Goal: Information Seeking & Learning: Learn about a topic

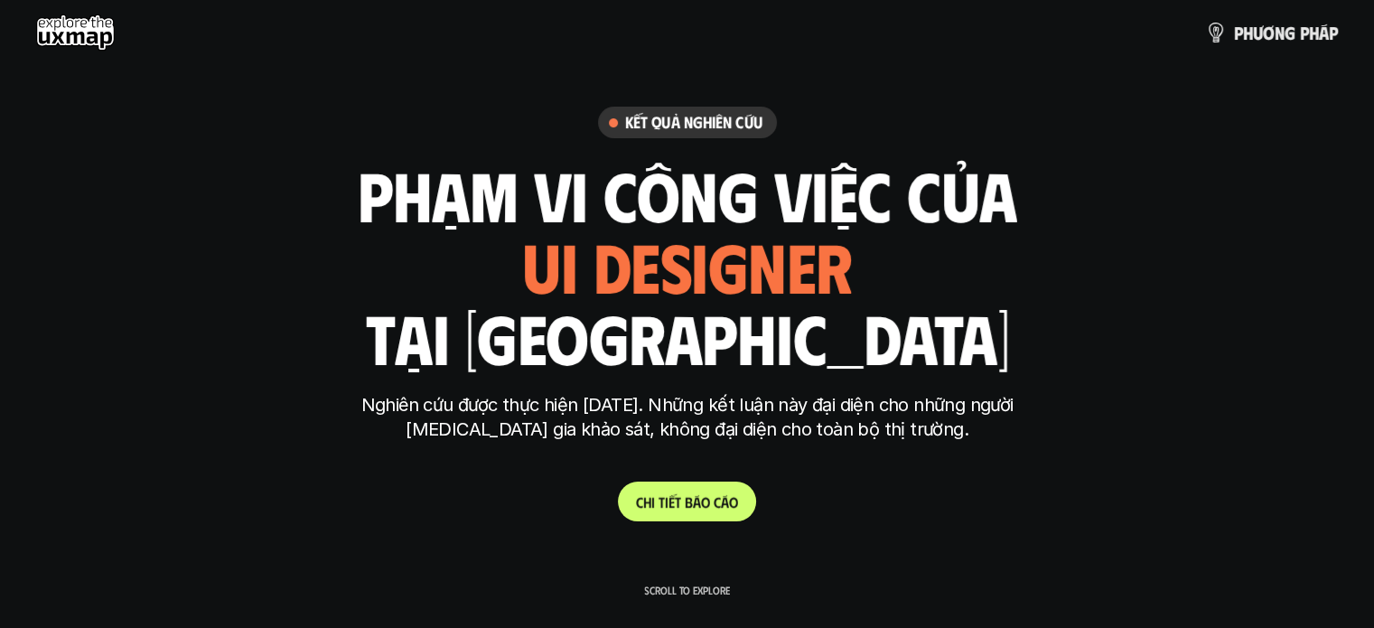
click at [684, 509] on p "C h i t i ế t b á o c á o" at bounding box center [687, 501] width 102 height 17
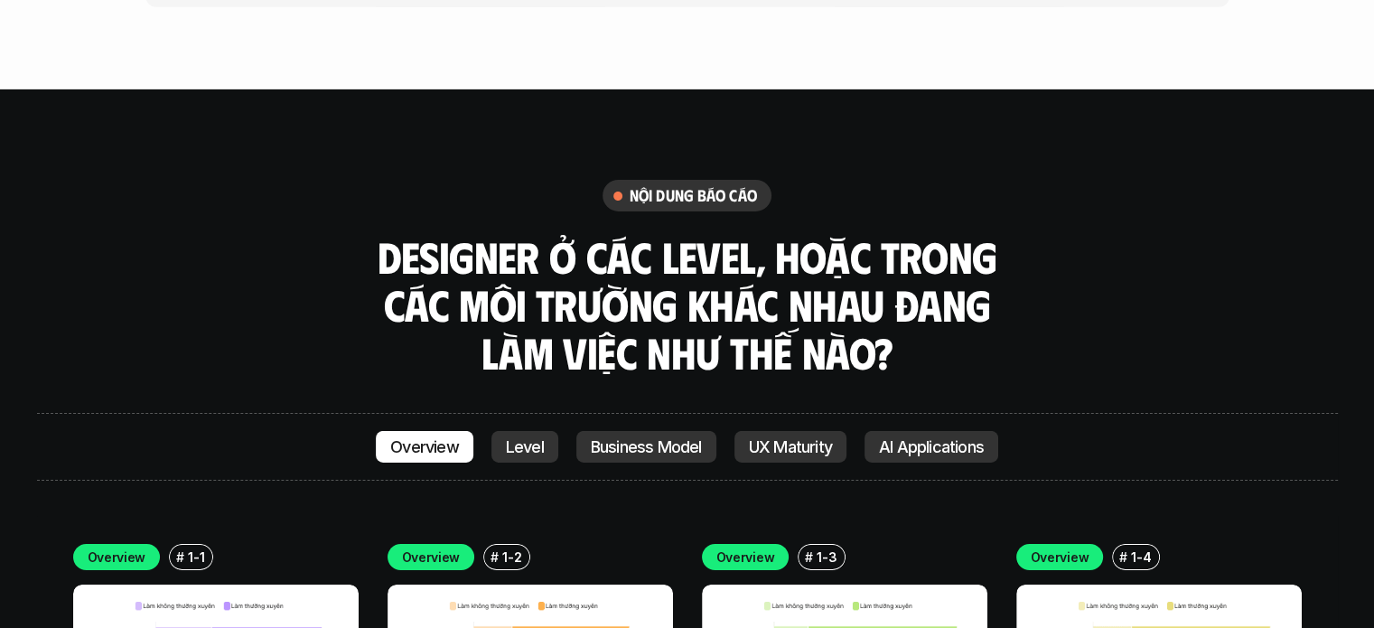
scroll to position [6130, 0]
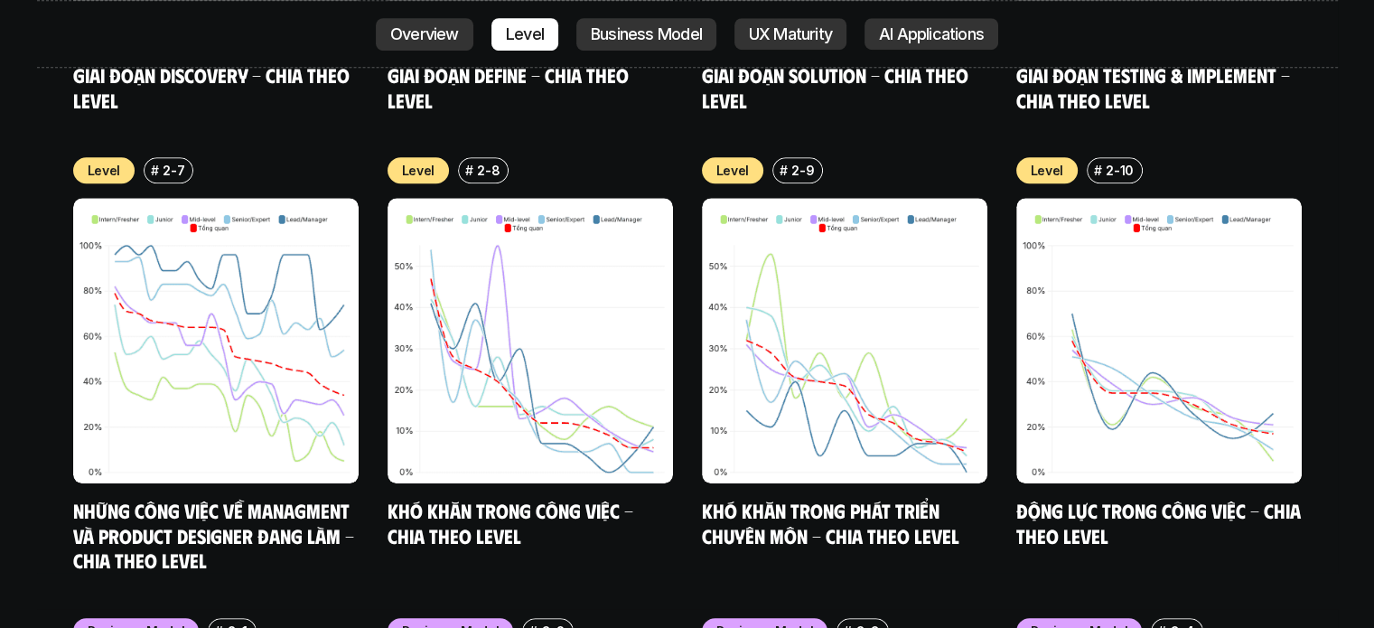
scroll to position [8118, 0]
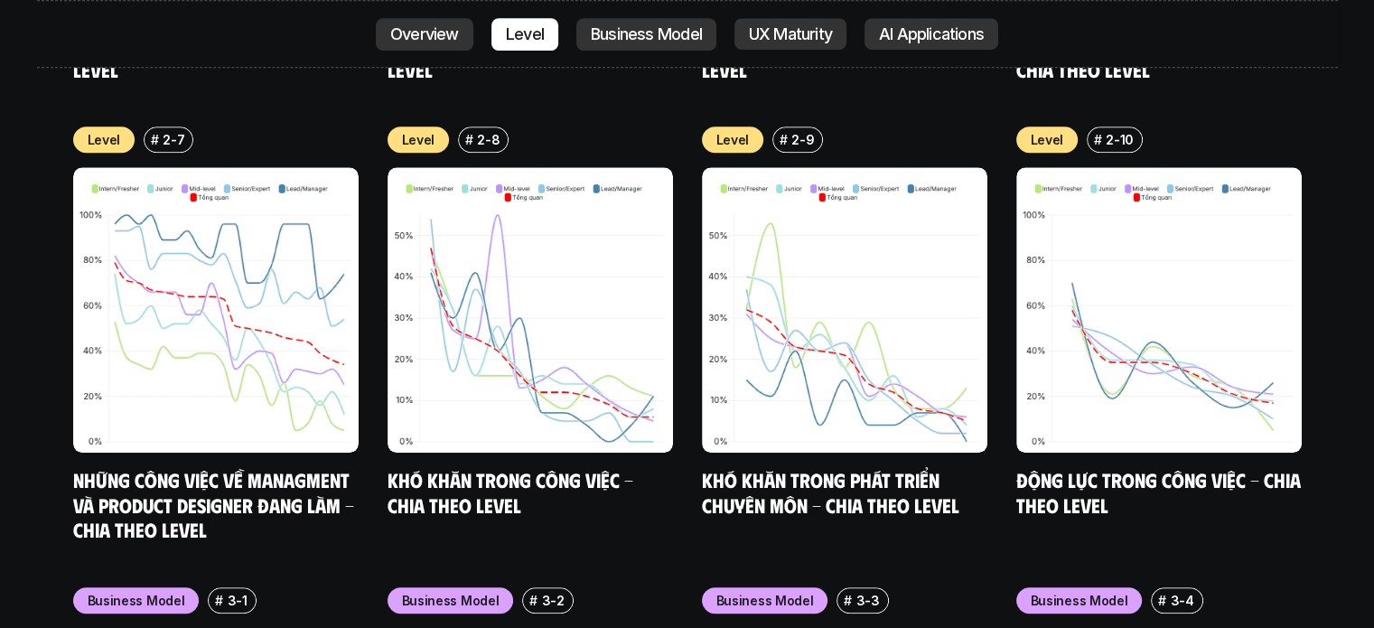
click at [756, 51] on div "Overview Level Business Model UX Maturity AI Applications" at bounding box center [687, 34] width 1301 height 69
click at [768, 34] on p "UX Maturity" at bounding box center [790, 34] width 83 height 18
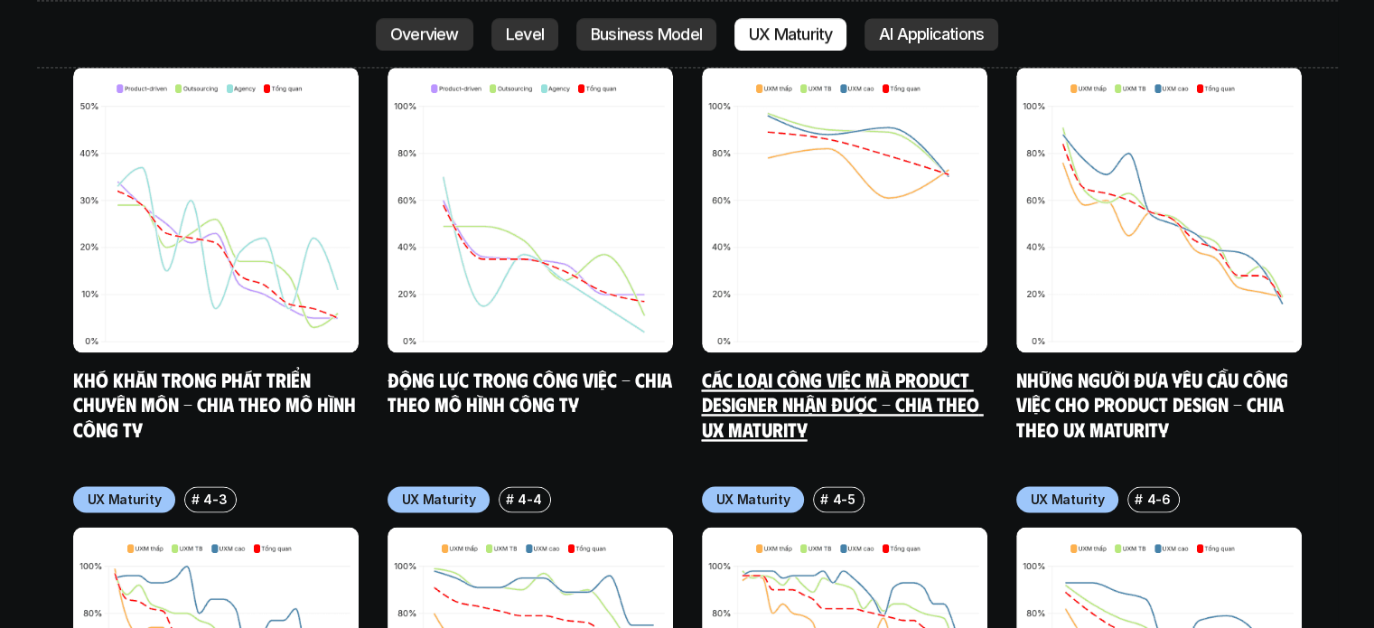
scroll to position [9726, 0]
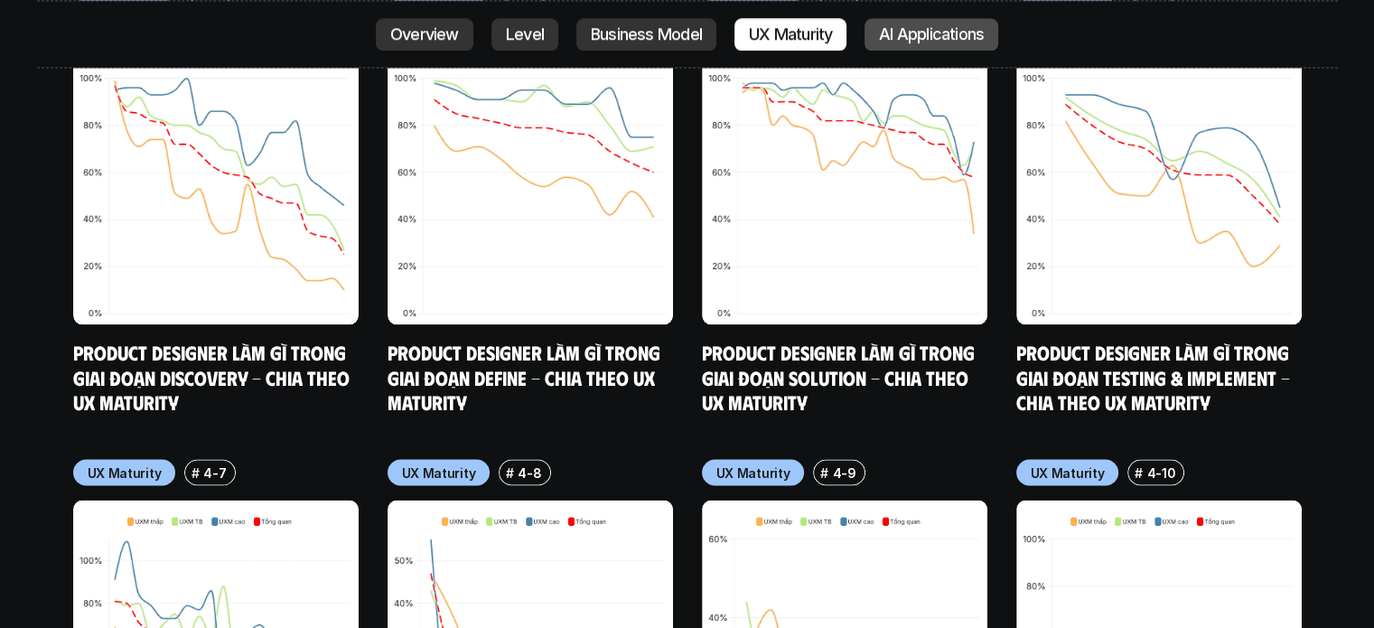
click at [950, 21] on link "AI Applications" at bounding box center [932, 34] width 134 height 33
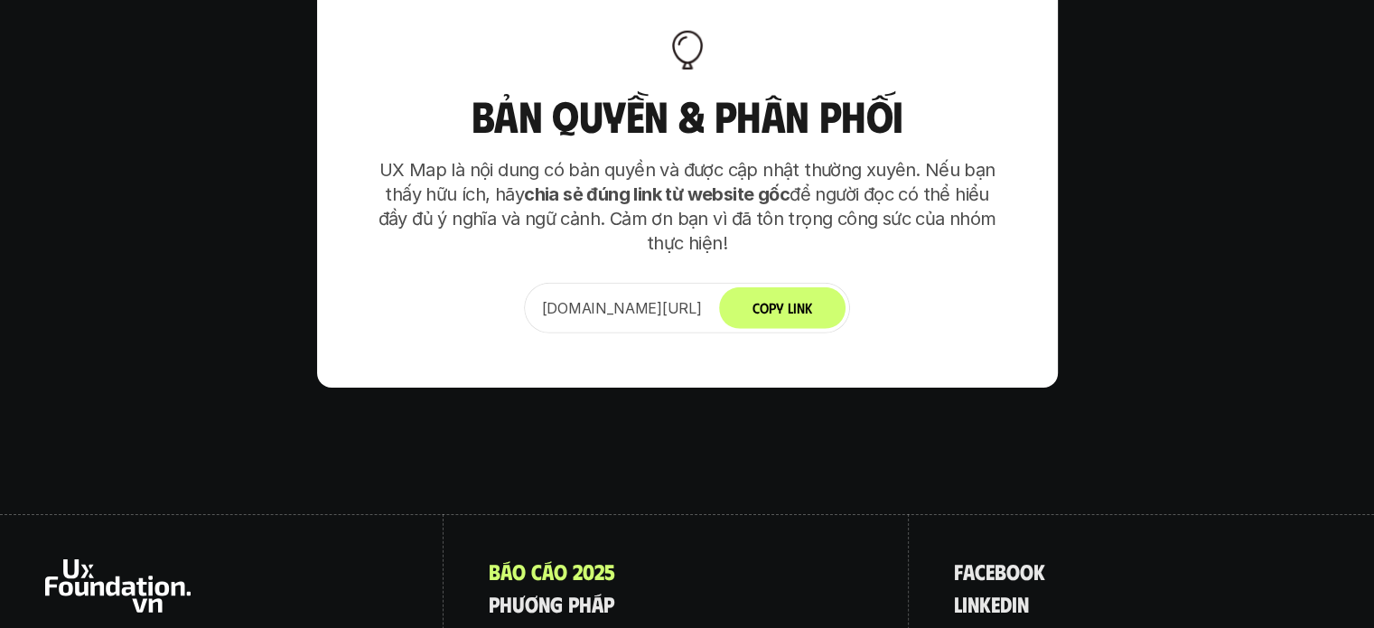
scroll to position [12690, 0]
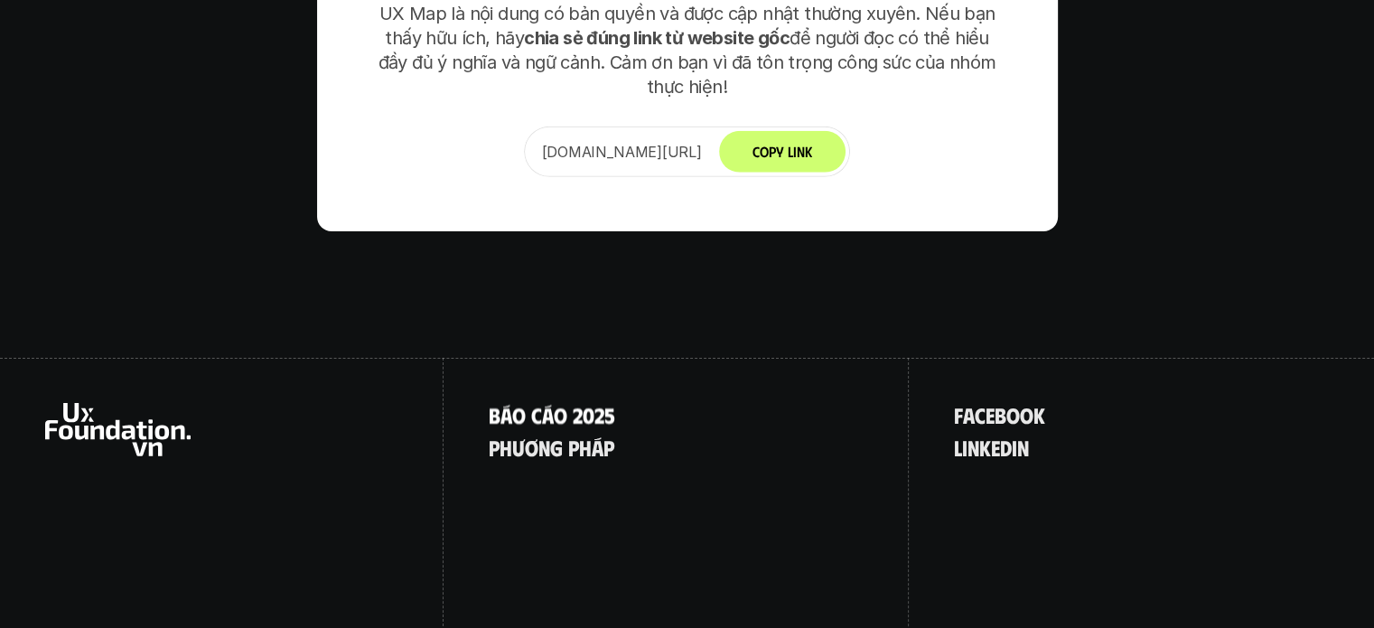
click at [588, 403] on p "B á o c á o 2 0 2 5" at bounding box center [552, 414] width 127 height 23
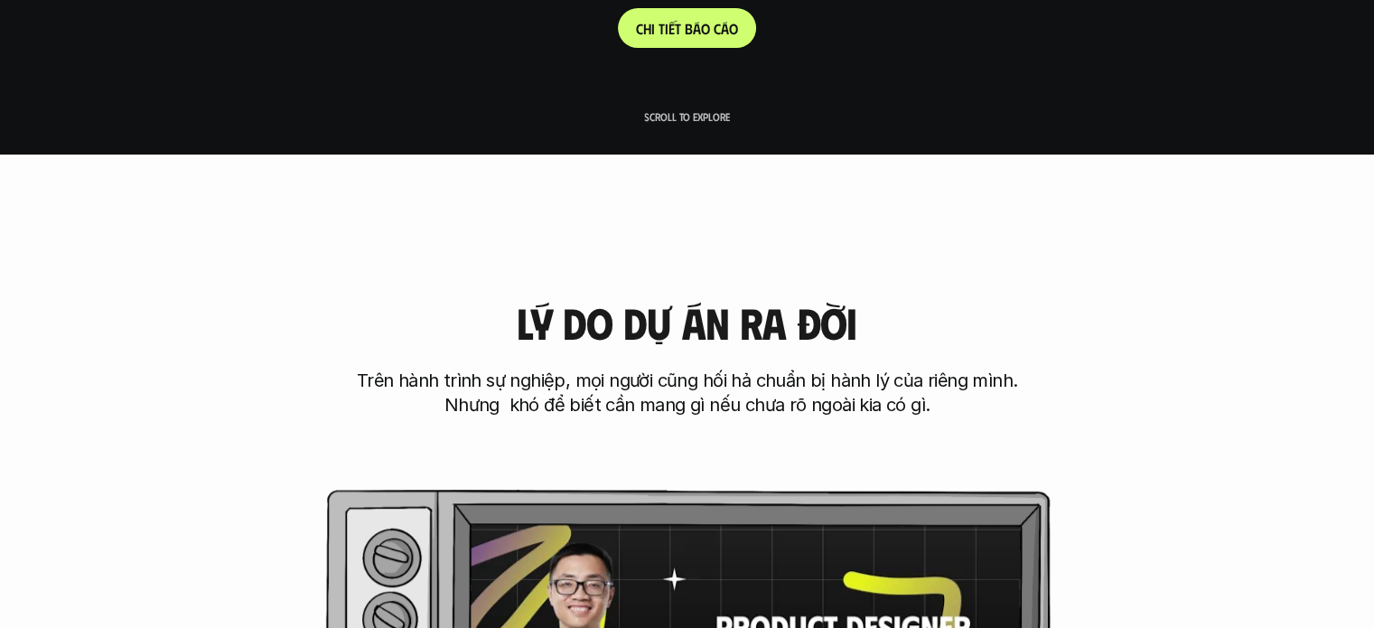
scroll to position [452, 0]
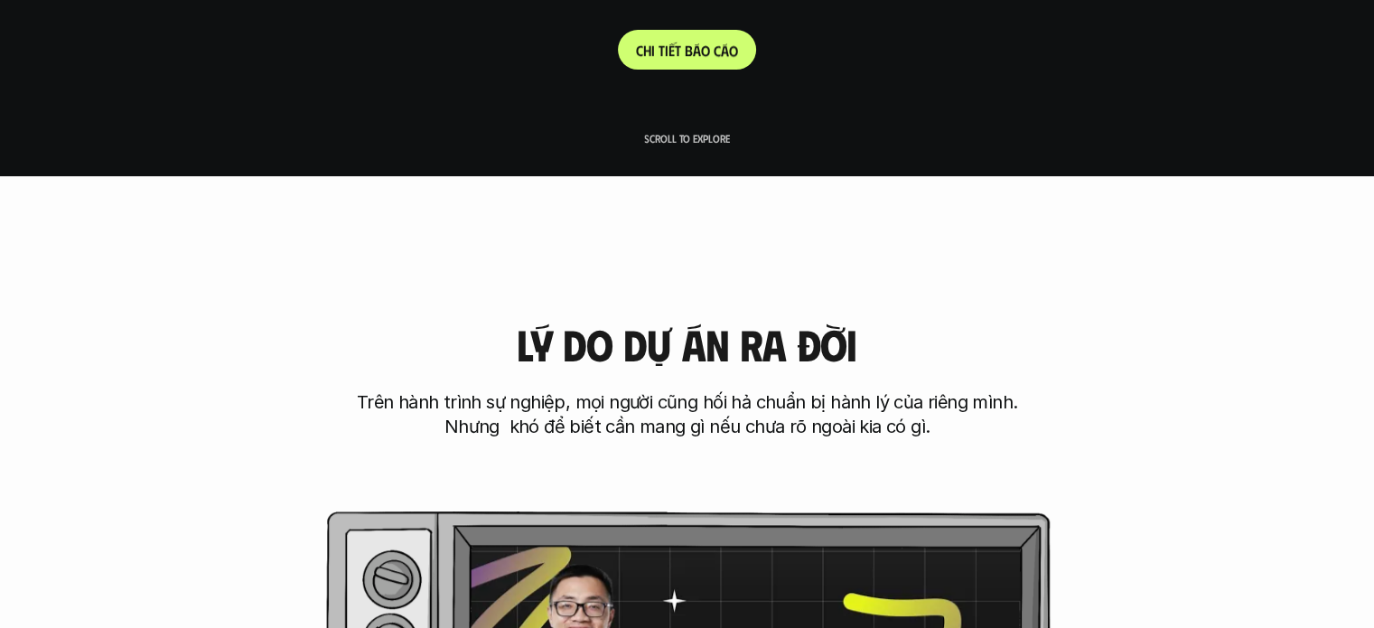
click at [696, 52] on p "C h i t i ế t b á o c á o" at bounding box center [687, 50] width 102 height 17
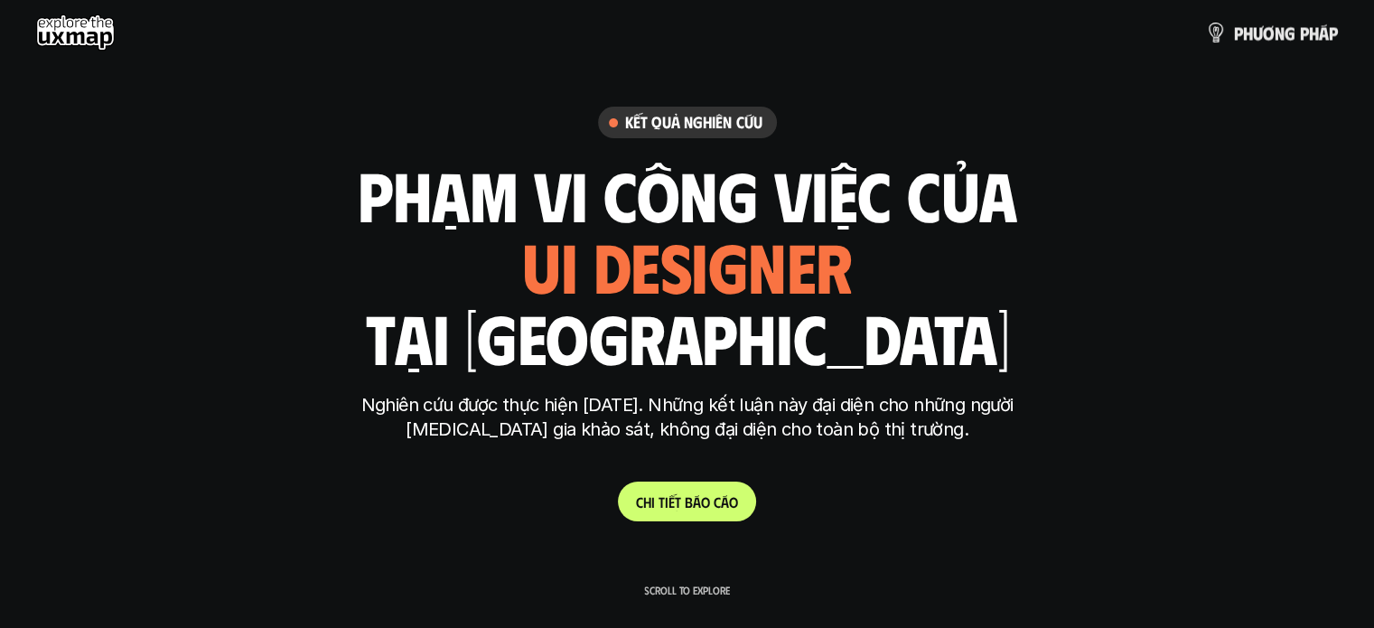
click at [682, 494] on span at bounding box center [683, 501] width 4 height 17
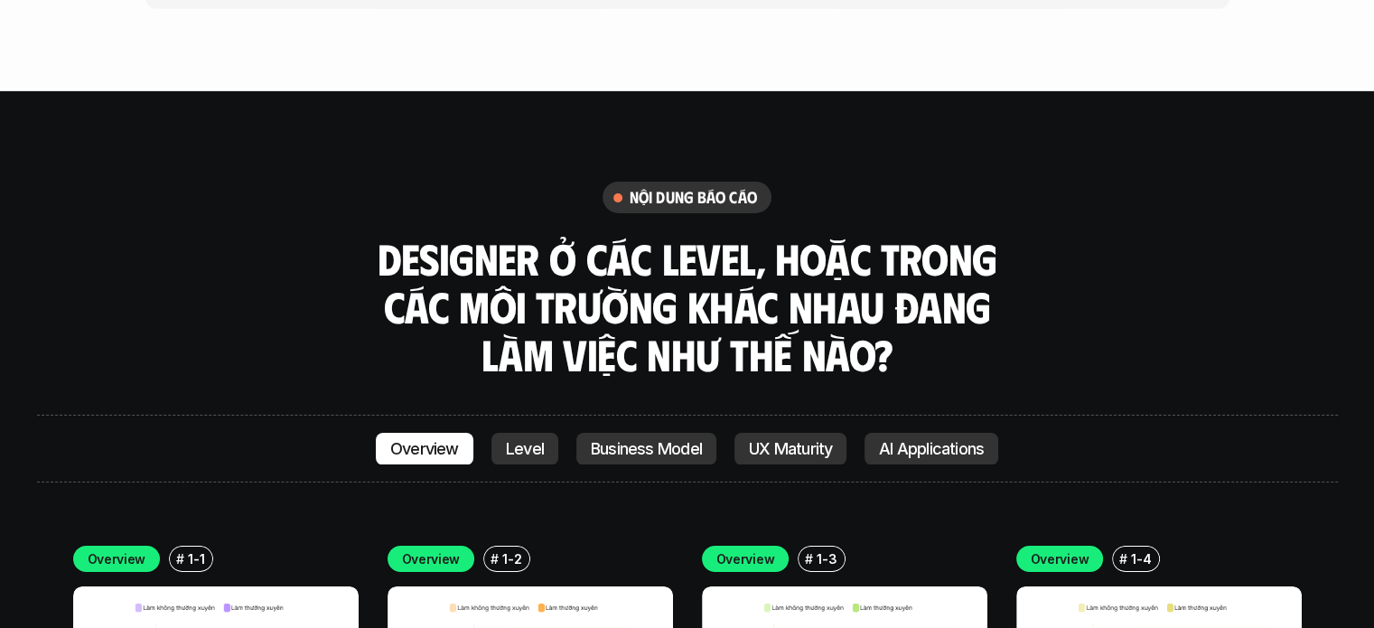
scroll to position [5859, 0]
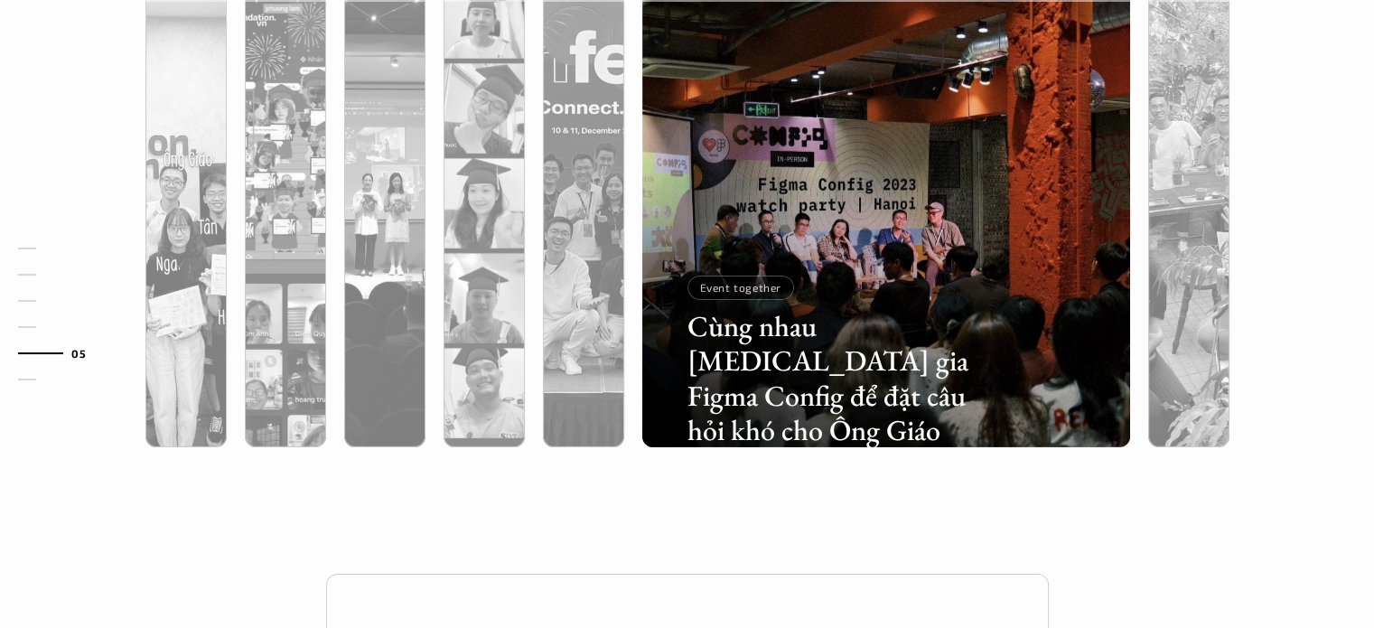
scroll to position [5798, 0]
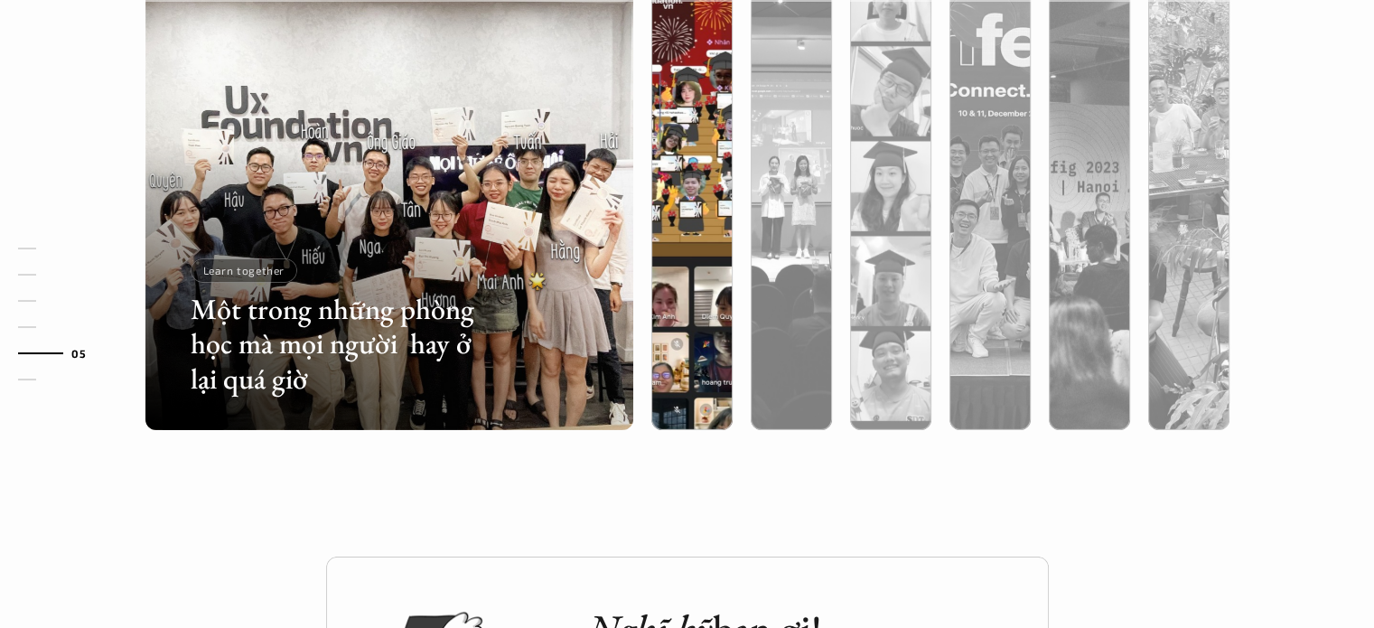
click at [698, 270] on div at bounding box center [842, 323] width 291 height 131
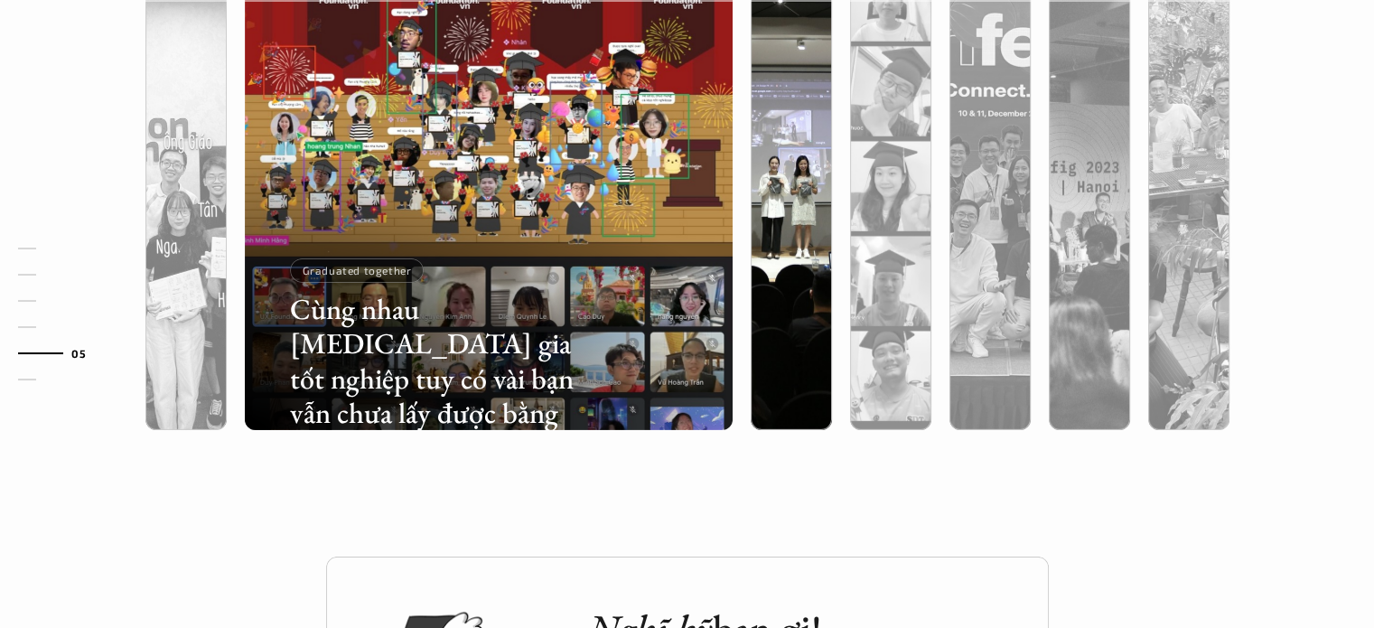
click at [783, 270] on div at bounding box center [791, 283] width 81 height 295
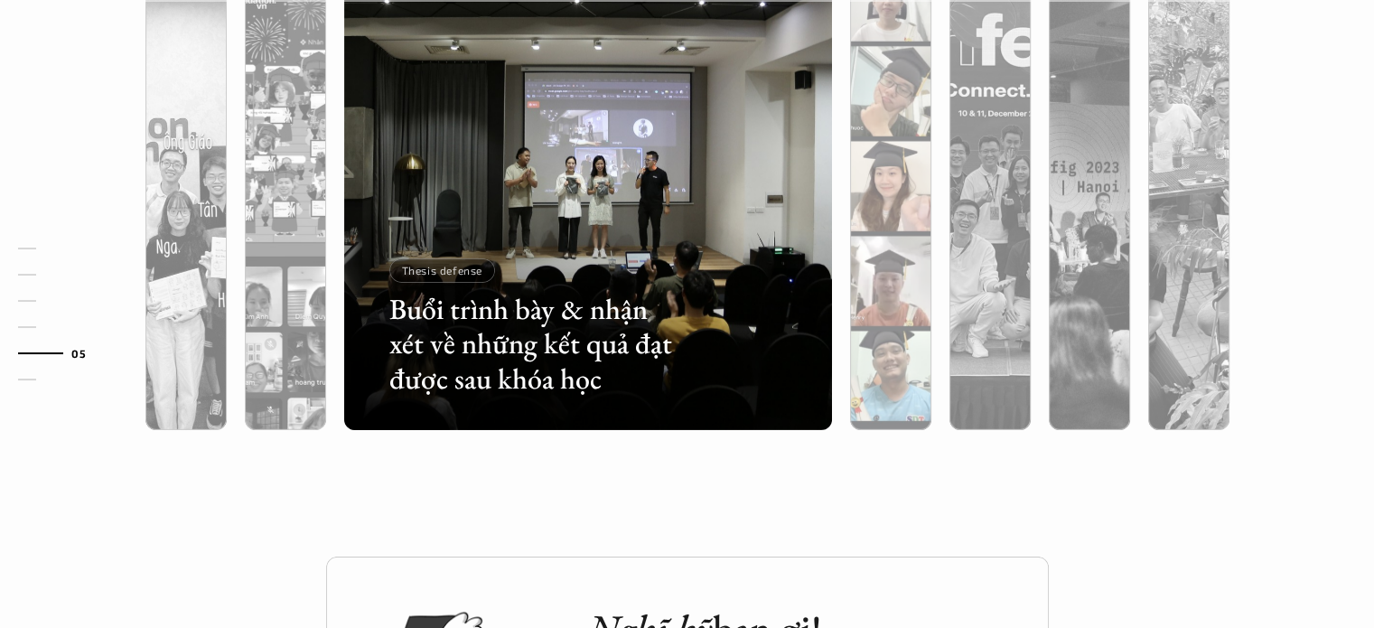
click at [892, 263] on div at bounding box center [890, 283] width 81 height 295
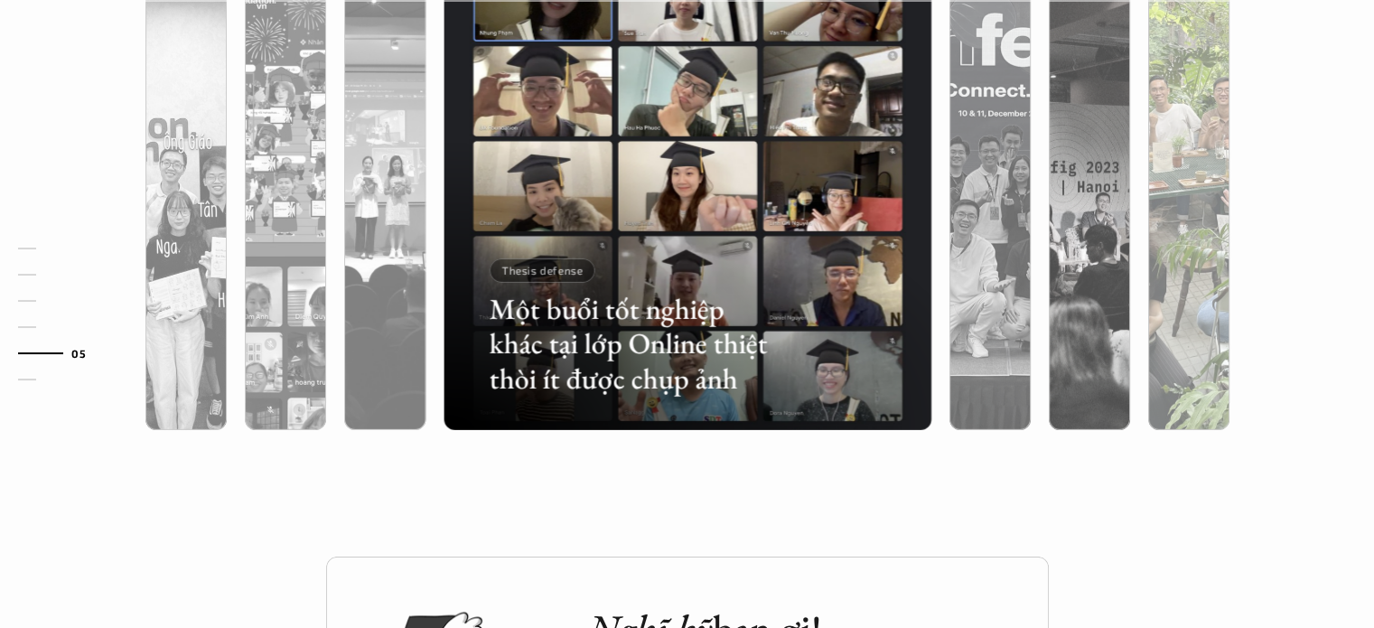
click at [1195, 224] on div at bounding box center [1188, 283] width 81 height 295
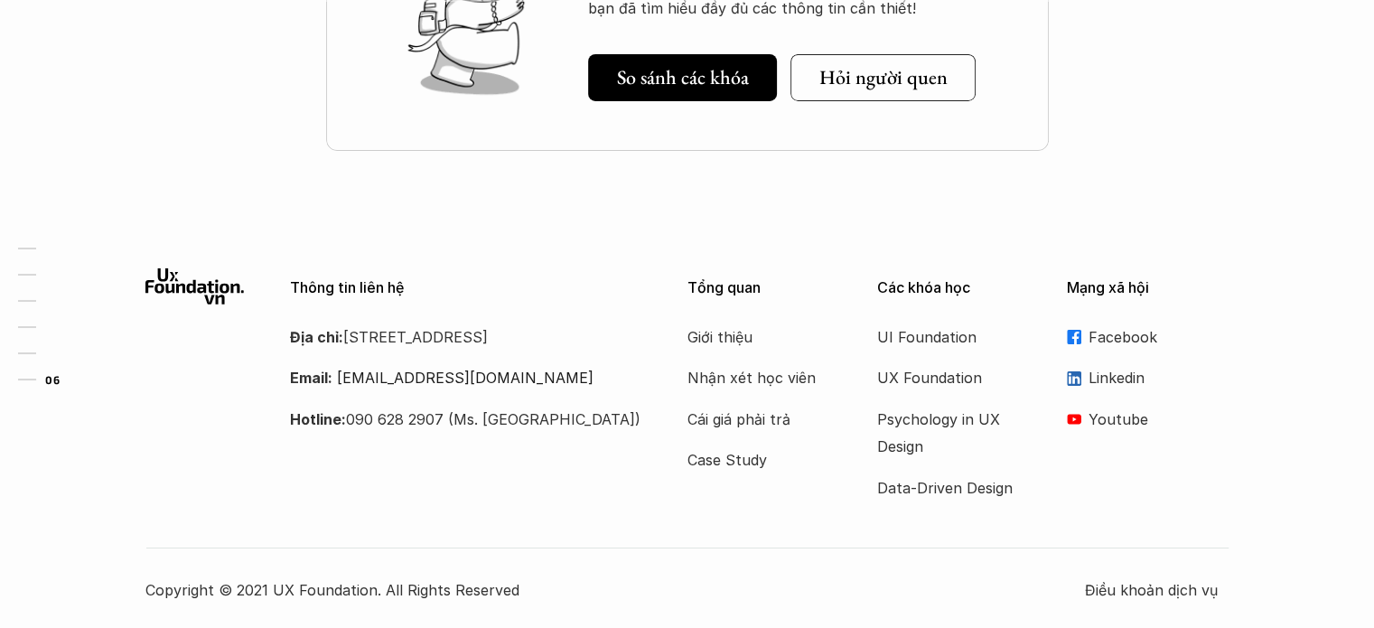
scroll to position [6524, 0]
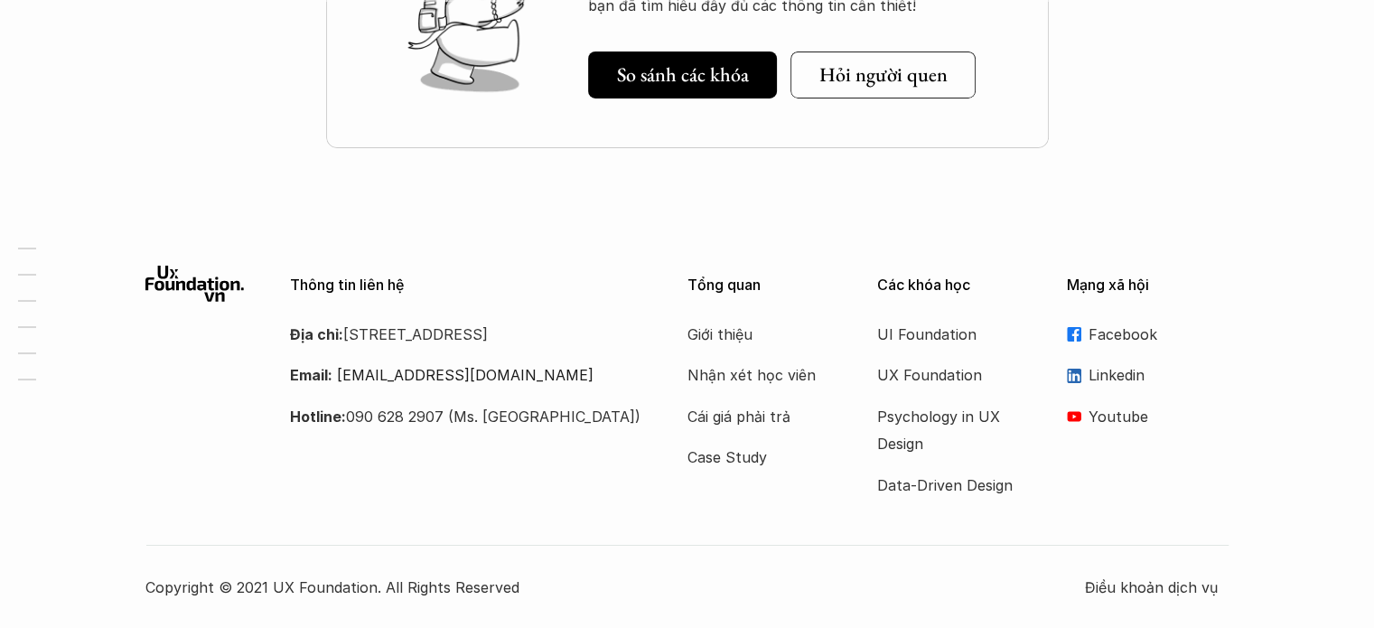
click at [1075, 418] on use at bounding box center [1074, 417] width 14 height 10
